Goal: Information Seeking & Learning: Learn about a topic

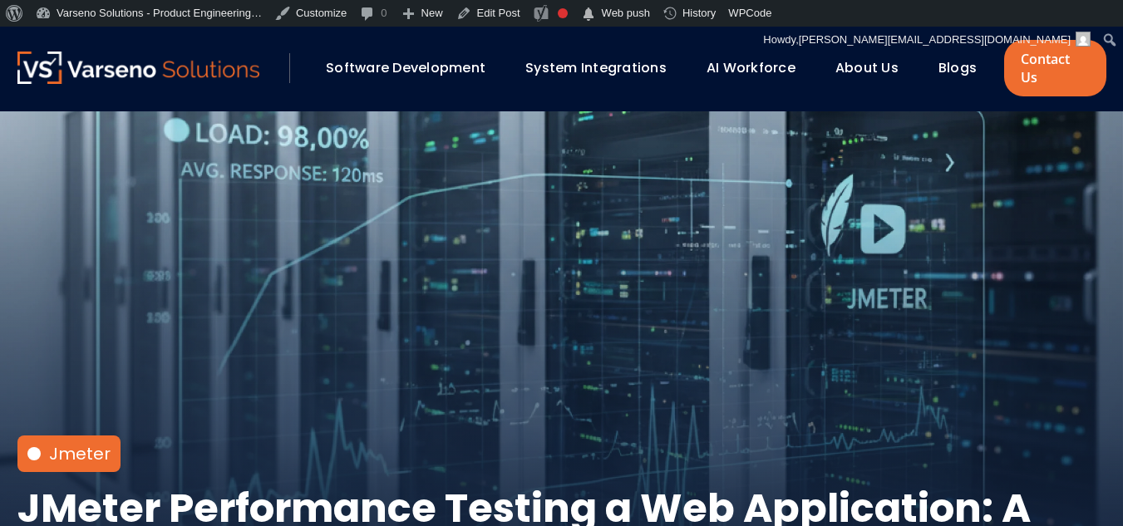
click at [957, 58] on link "Blogs" at bounding box center [957, 67] width 38 height 19
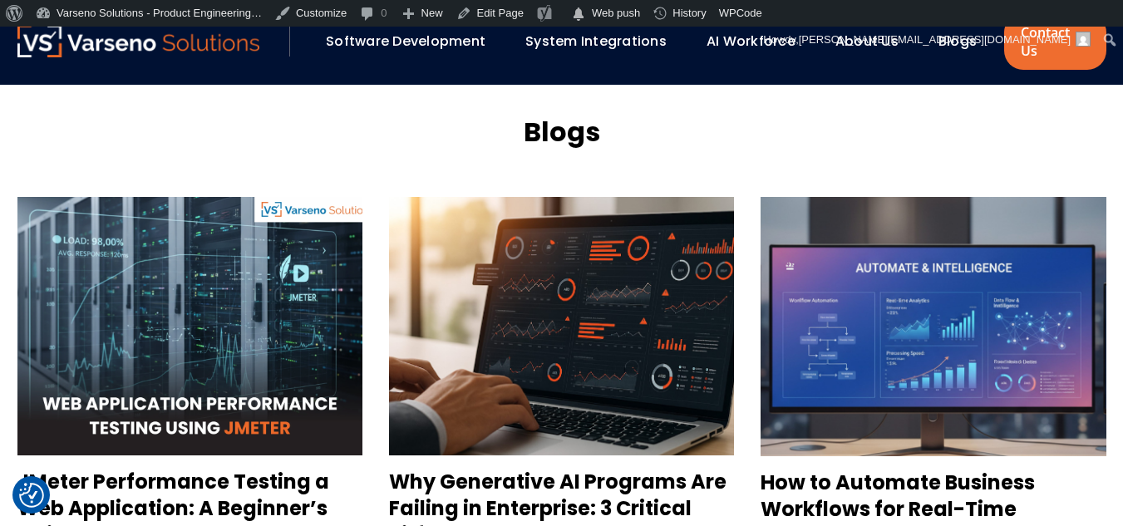
scroll to position [1502, 0]
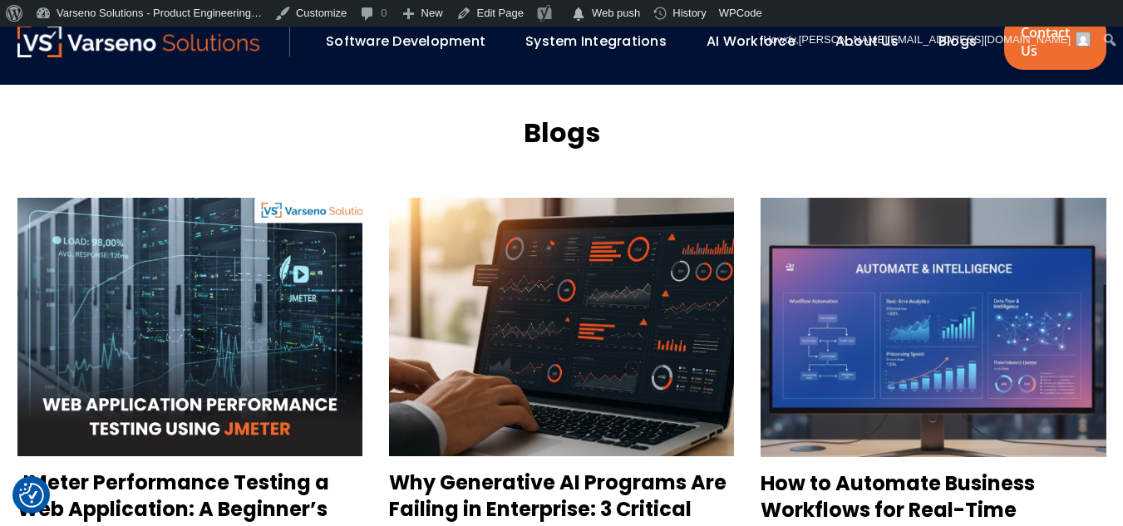
click at [223, 241] on img at bounding box center [189, 327] width 345 height 258
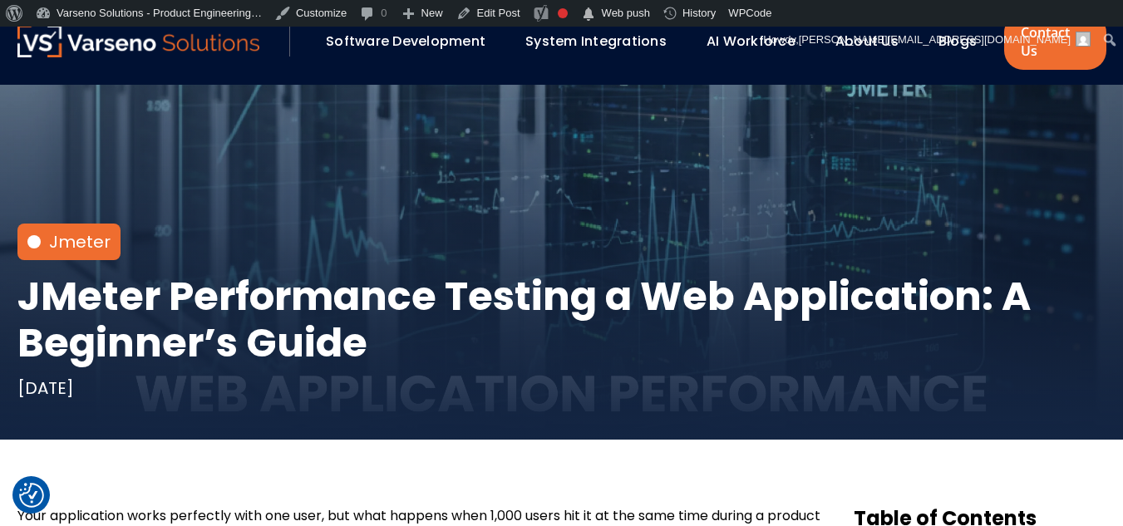
scroll to position [213, 0]
